Goal: Information Seeking & Learning: Learn about a topic

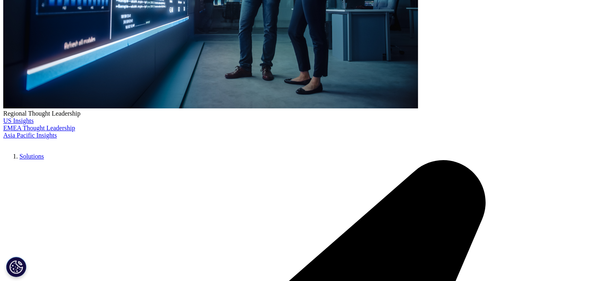
scroll to position [283, 0]
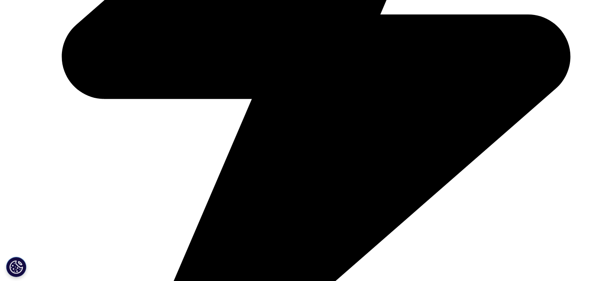
scroll to position [445, 0]
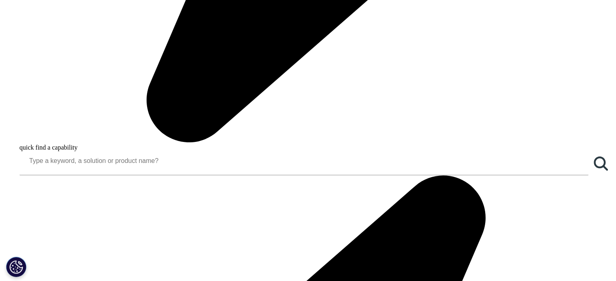
scroll to position [931, 0]
